Goal: Communication & Community: Answer question/provide support

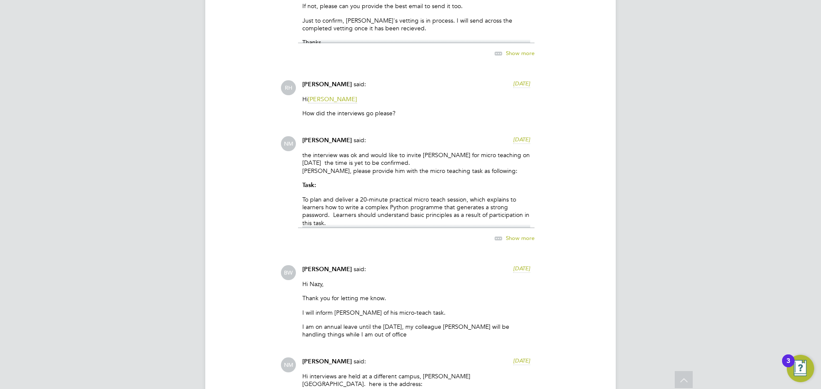
scroll to position [1327, 0]
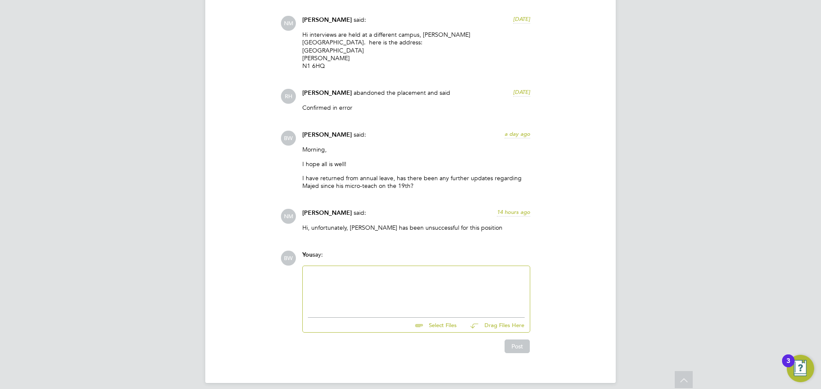
click at [360, 276] on div at bounding box center [416, 289] width 217 height 37
click at [474, 287] on div "Thank you for letting me know. Was there any feedback about Majed so that I can…" at bounding box center [416, 294] width 217 height 15
click at [491, 287] on div "Thank you for letting me know. Was there any feedback about Majed so that I can…" at bounding box center [416, 294] width 217 height 15
click at [383, 295] on div "Hi [PERSON_NAME], Thank you for letting me know. Was there any feedback about […" at bounding box center [416, 289] width 217 height 37
drag, startPoint x: 376, startPoint y: 293, endPoint x: 290, endPoint y: 291, distance: 85.9
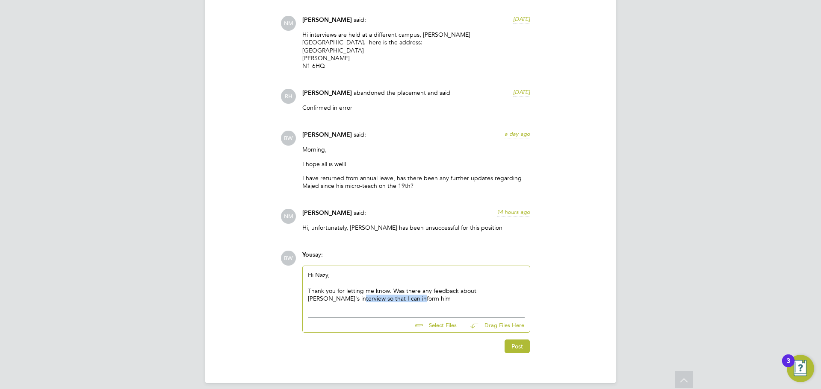
click at [290, 291] on div "BW You say: Hi [PERSON_NAME], Thank you for letting me know. Was there any feed…" at bounding box center [439, 302] width 318 height 103
click at [385, 287] on div "Thank you for letting me know. Was there any feedback about [PERSON_NAME]'s int…" at bounding box center [416, 294] width 217 height 15
click at [376, 291] on div "Thank you for letting me know. Was there any feedback about [PERSON_NAME]'s int…" at bounding box center [416, 294] width 217 height 15
click at [405, 296] on div "Hi [PERSON_NAME], Thank you for letting me know. Was there any feedback about […" at bounding box center [416, 289] width 217 height 37
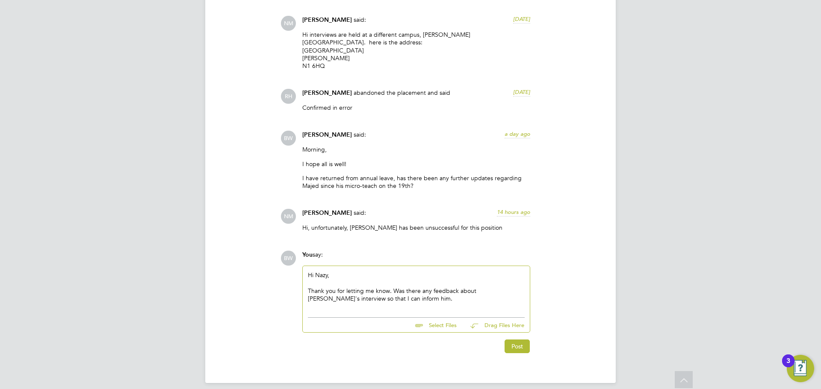
click at [381, 300] on div "Hi [PERSON_NAME], Thank you for letting me know. Was there any feedback about […" at bounding box center [416, 289] width 217 height 37
click at [518, 340] on button "Post" at bounding box center [516, 347] width 25 height 14
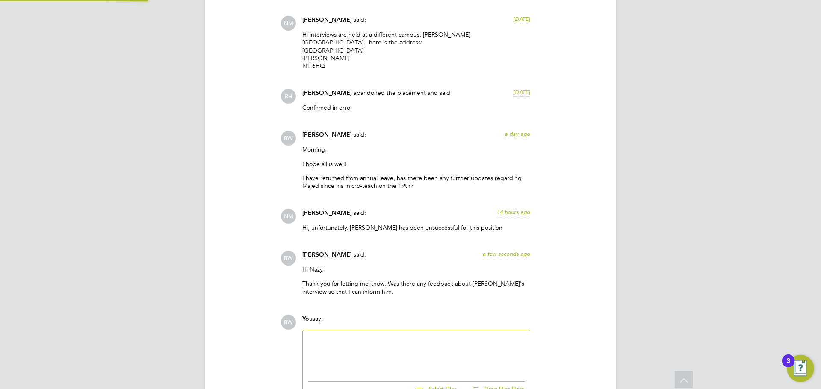
scroll to position [1390, 0]
